Goal: Transaction & Acquisition: Download file/media

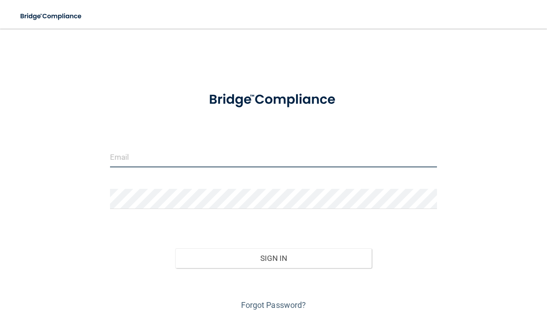
click at [178, 164] on input "email" at bounding box center [274, 157] width 328 height 20
type input "[EMAIL_ADDRESS][DOMAIN_NAME]"
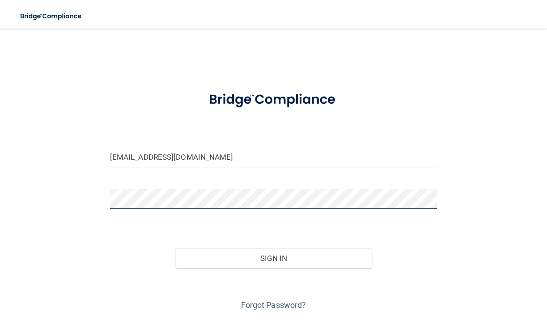
click at [273, 257] on button "Sign In" at bounding box center [273, 258] width 196 height 20
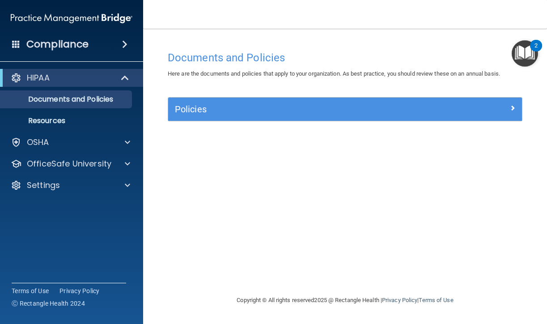
click at [123, 79] on span at bounding box center [126, 78] width 8 height 11
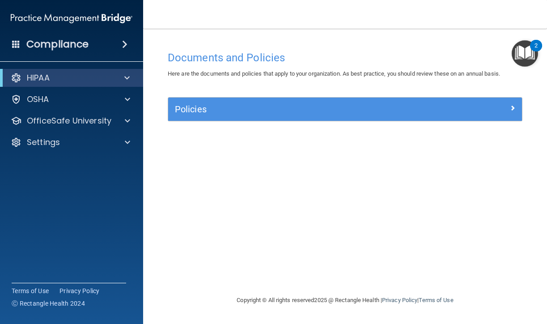
click at [123, 79] on div at bounding box center [126, 78] width 22 height 11
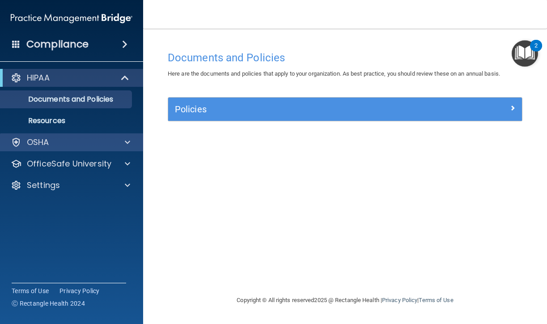
click at [131, 140] on div at bounding box center [126, 142] width 22 height 11
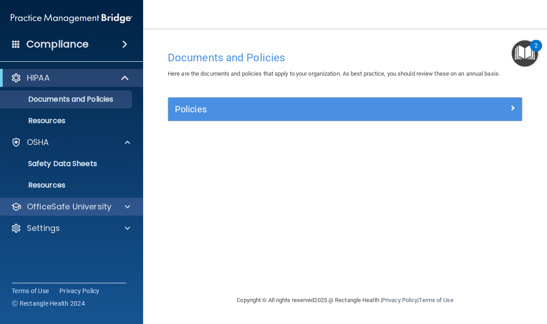
click at [128, 205] on span at bounding box center [127, 206] width 5 height 11
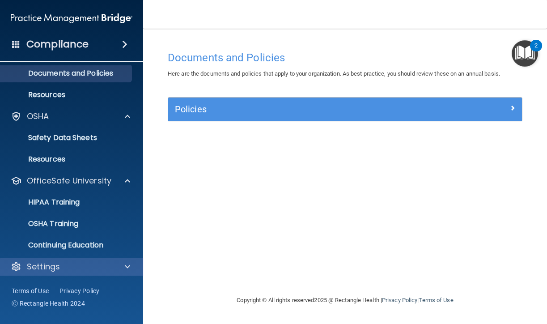
scroll to position [26, 0]
click at [124, 269] on div at bounding box center [126, 266] width 22 height 11
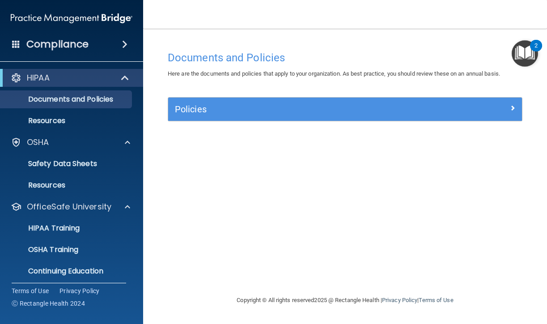
scroll to position [0, 0]
click at [15, 43] on span at bounding box center [16, 44] width 8 height 8
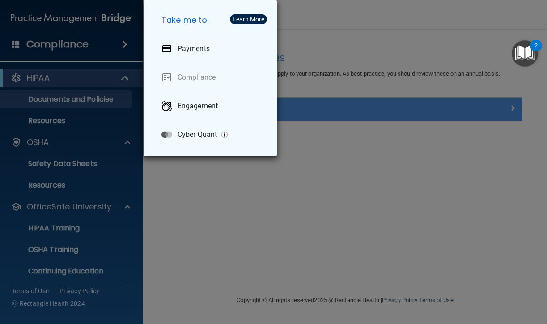
click at [236, 210] on div "Take me to: Payments Compliance Engagement Cyber Quant" at bounding box center [273, 162] width 547 height 324
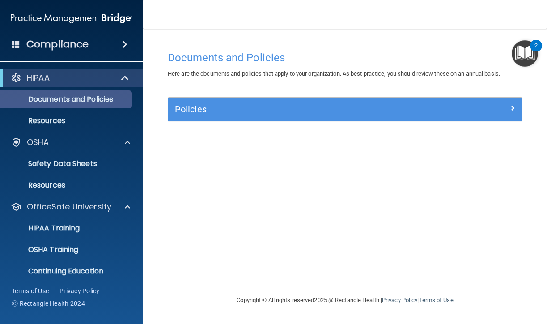
click at [77, 108] on link "Documents and Policies" at bounding box center [61, 99] width 141 height 18
click at [77, 101] on p "Documents and Policies" at bounding box center [67, 99] width 122 height 9
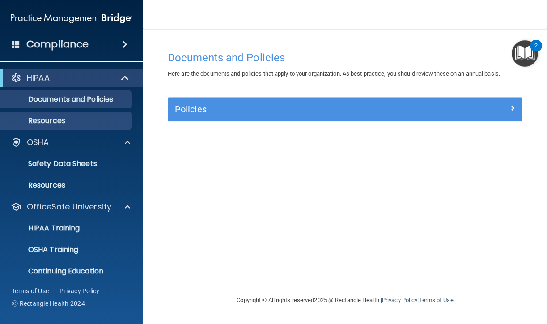
click at [56, 116] on p "Resources" at bounding box center [67, 120] width 122 height 9
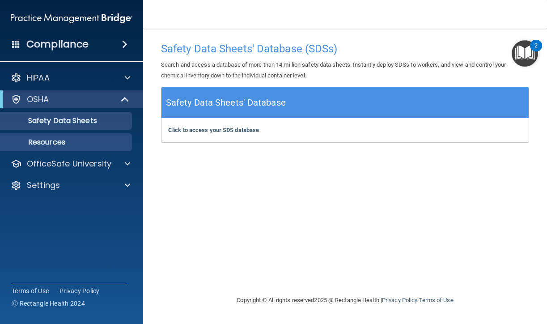
click at [52, 148] on link "Resources" at bounding box center [61, 142] width 141 height 18
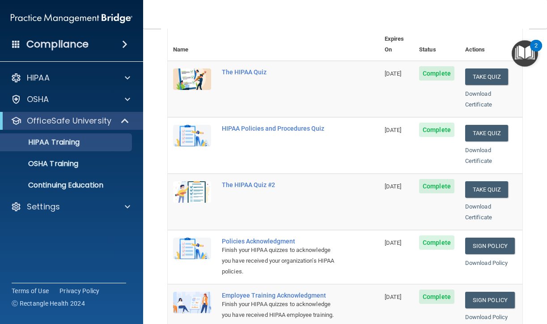
scroll to position [113, 0]
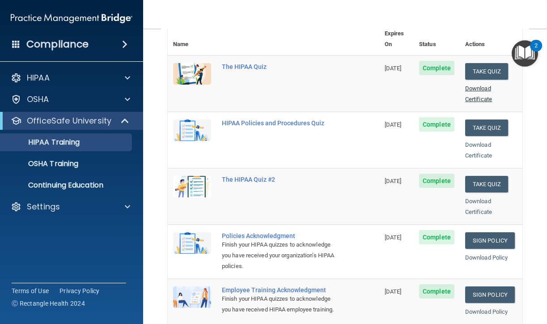
click at [480, 86] on link "Download Certificate" at bounding box center [478, 93] width 27 height 17
click at [482, 141] on link "Download Certificate" at bounding box center [478, 149] width 27 height 17
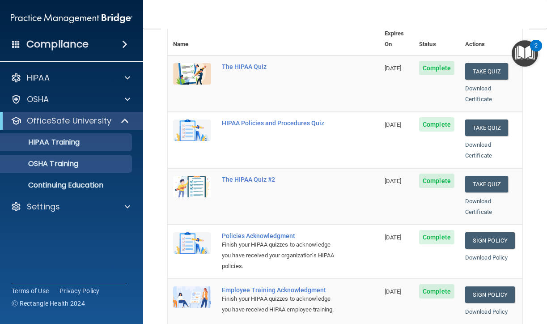
click at [95, 171] on link "OSHA Training" at bounding box center [61, 164] width 141 height 18
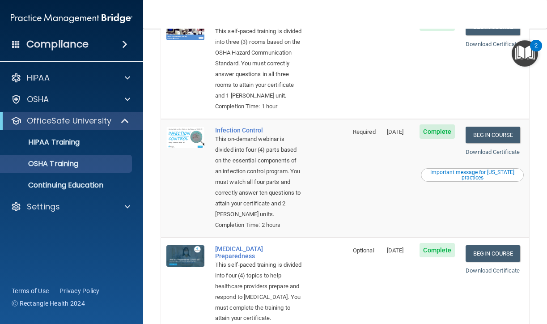
scroll to position [218, 0]
click at [505, 153] on link "Download Certificate" at bounding box center [493, 152] width 54 height 7
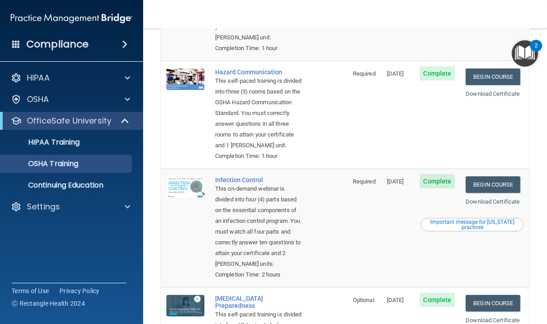
scroll to position [162, 0]
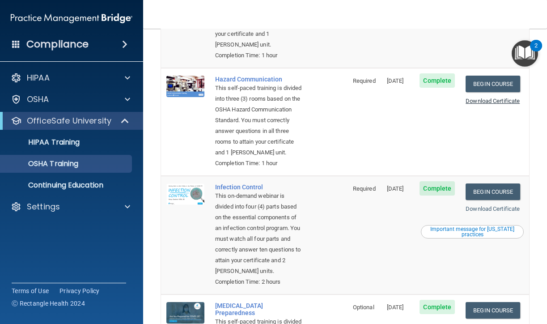
click at [492, 98] on link "Download Certificate" at bounding box center [493, 101] width 54 height 7
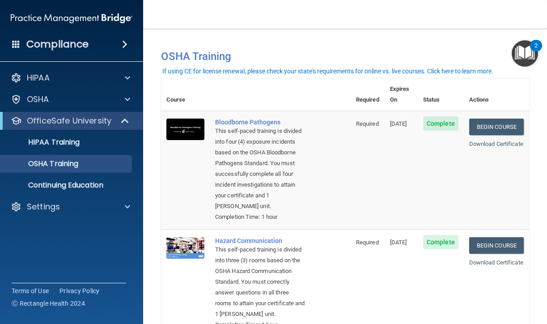
scroll to position [0, 0]
click at [494, 141] on link "Download Certificate" at bounding box center [496, 144] width 54 height 7
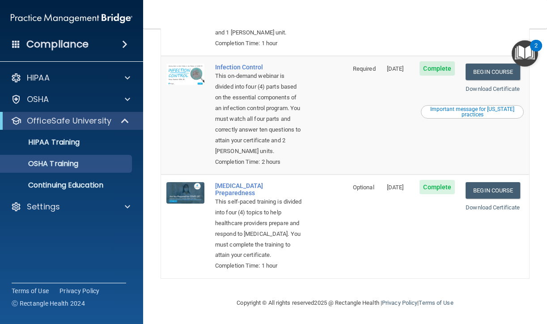
scroll to position [286, 0]
click at [494, 210] on link "Download Certificate" at bounding box center [493, 207] width 54 height 7
